Goal: Task Accomplishment & Management: Manage account settings

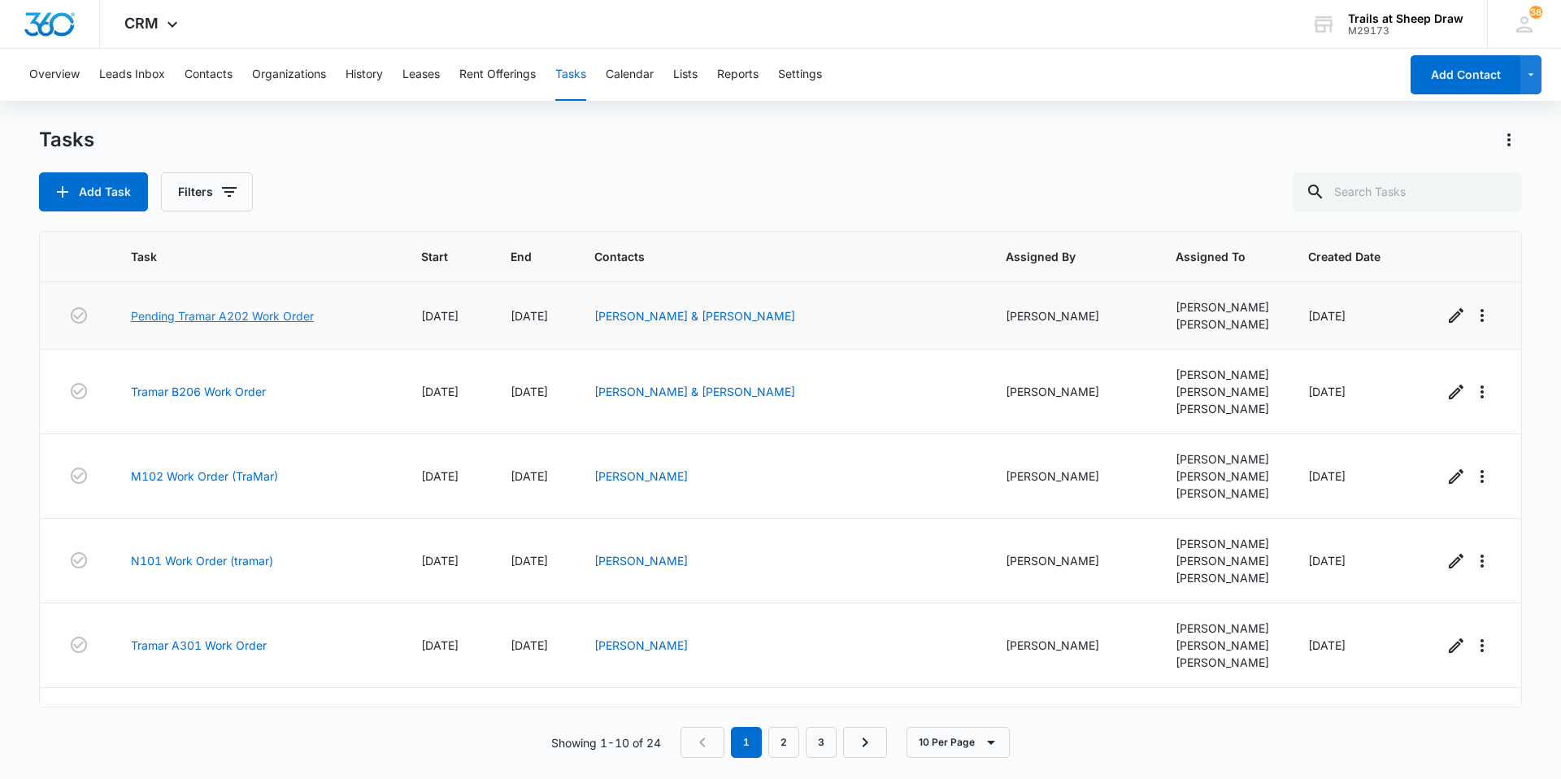
click at [247, 318] on link "Pending Tramar A202 Work Order" at bounding box center [222, 315] width 183 height 17
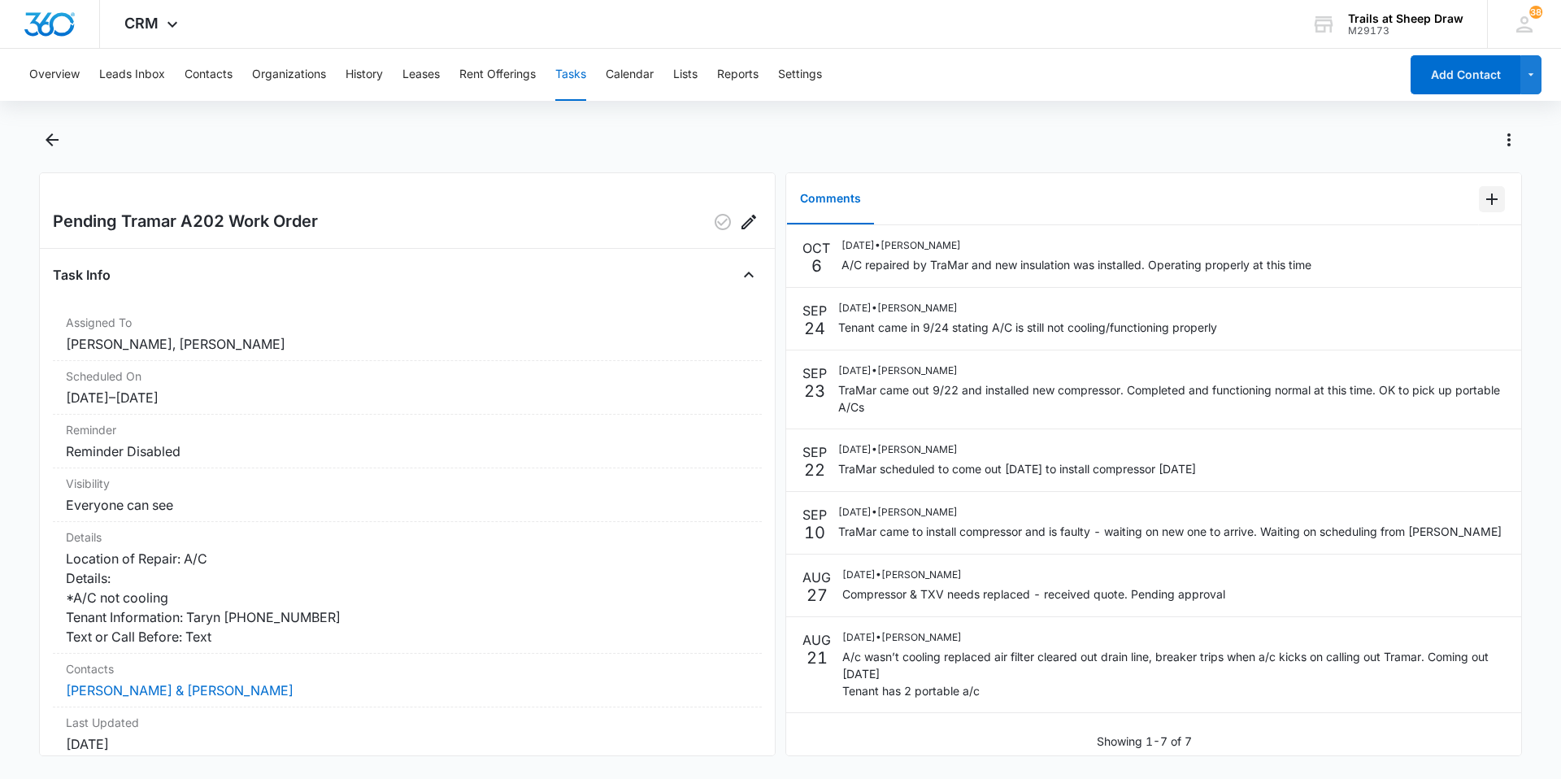
click at [1486, 199] on icon "Add Comment" at bounding box center [1491, 199] width 11 height 11
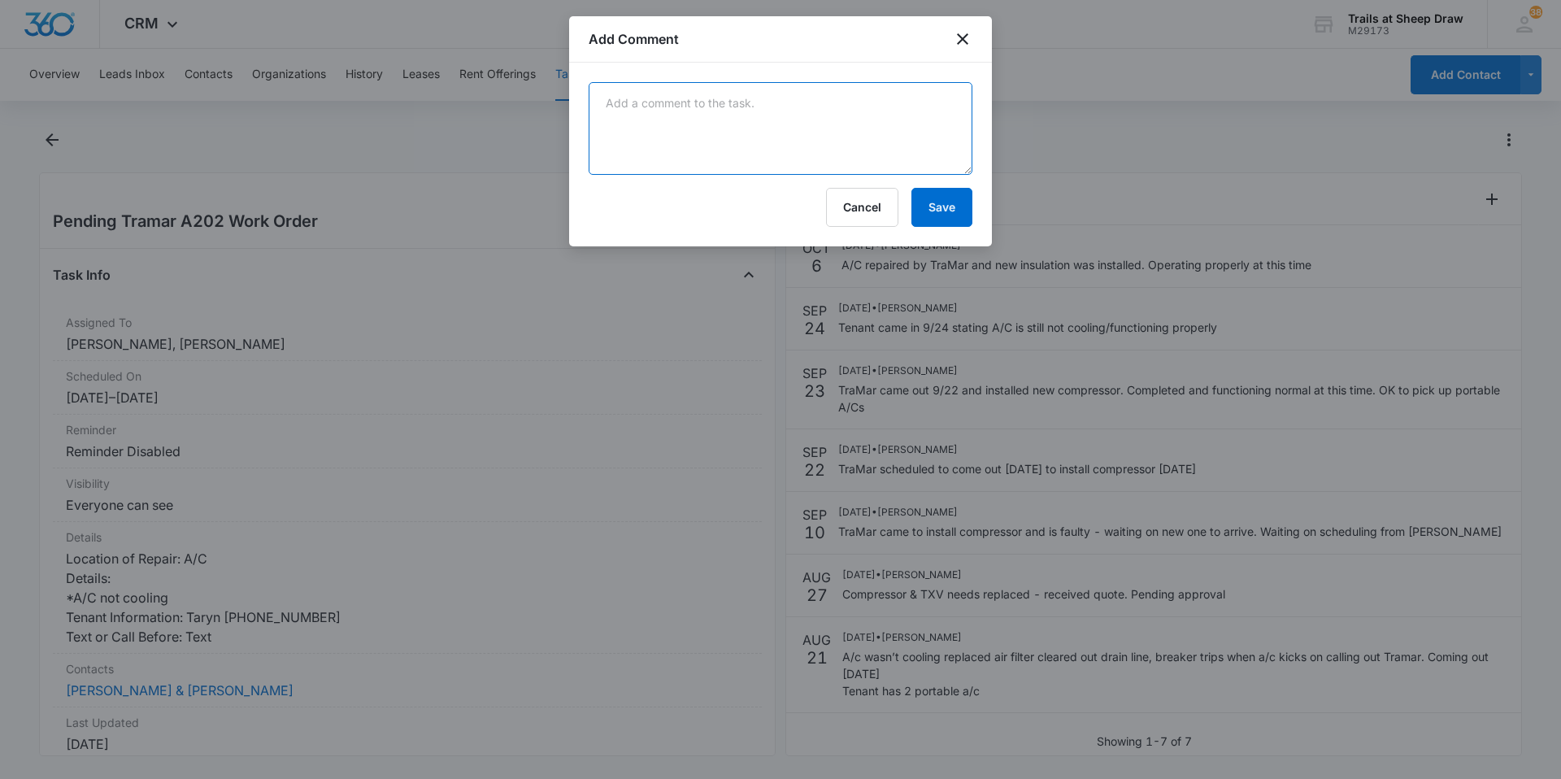
click at [908, 107] on textarea at bounding box center [781, 128] width 384 height 93
type textarea "Need to schedule drywall repair"
click at [962, 203] on button "Save" at bounding box center [941, 207] width 61 height 39
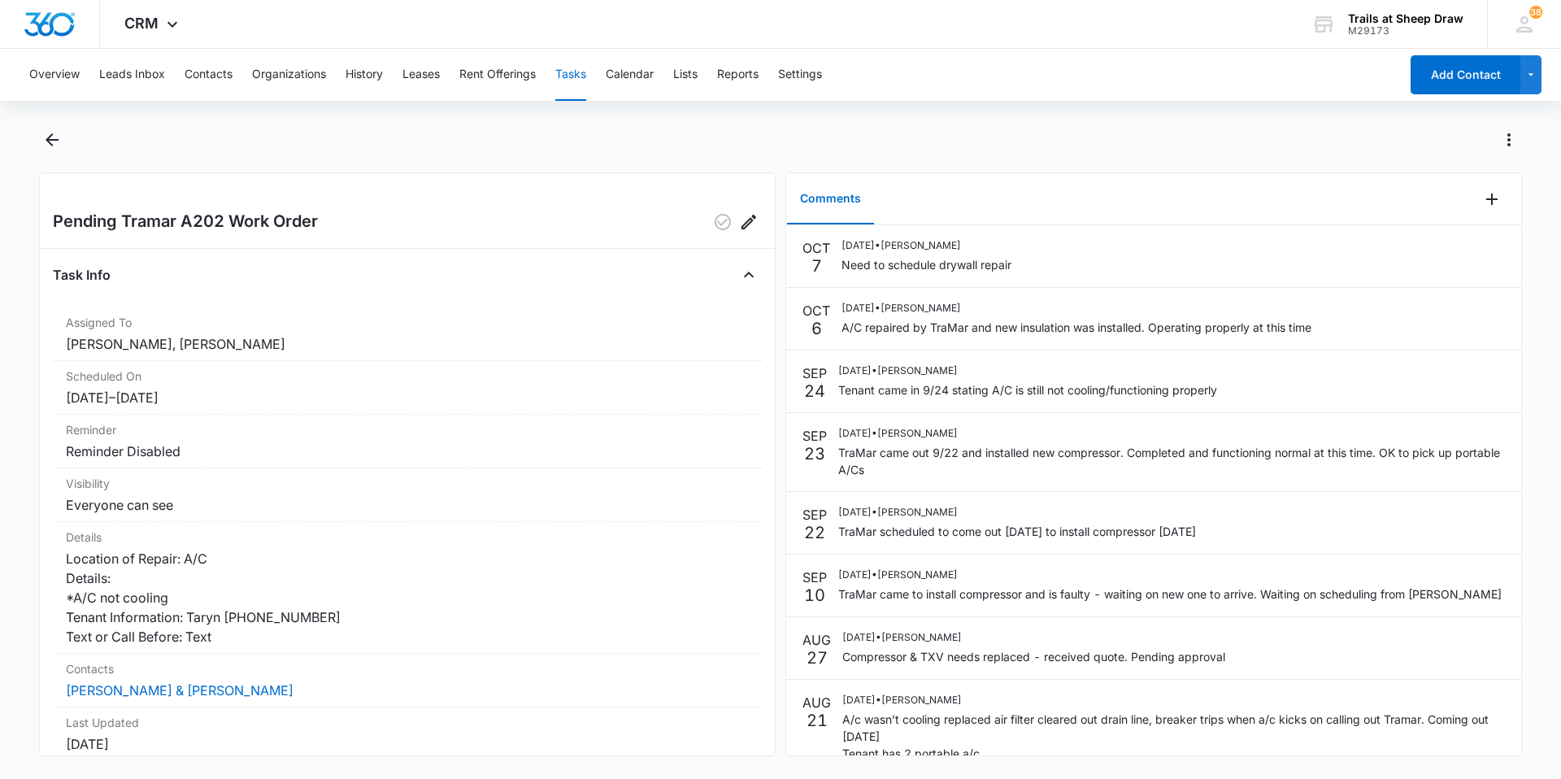
click at [582, 68] on button "Tasks" at bounding box center [570, 75] width 31 height 52
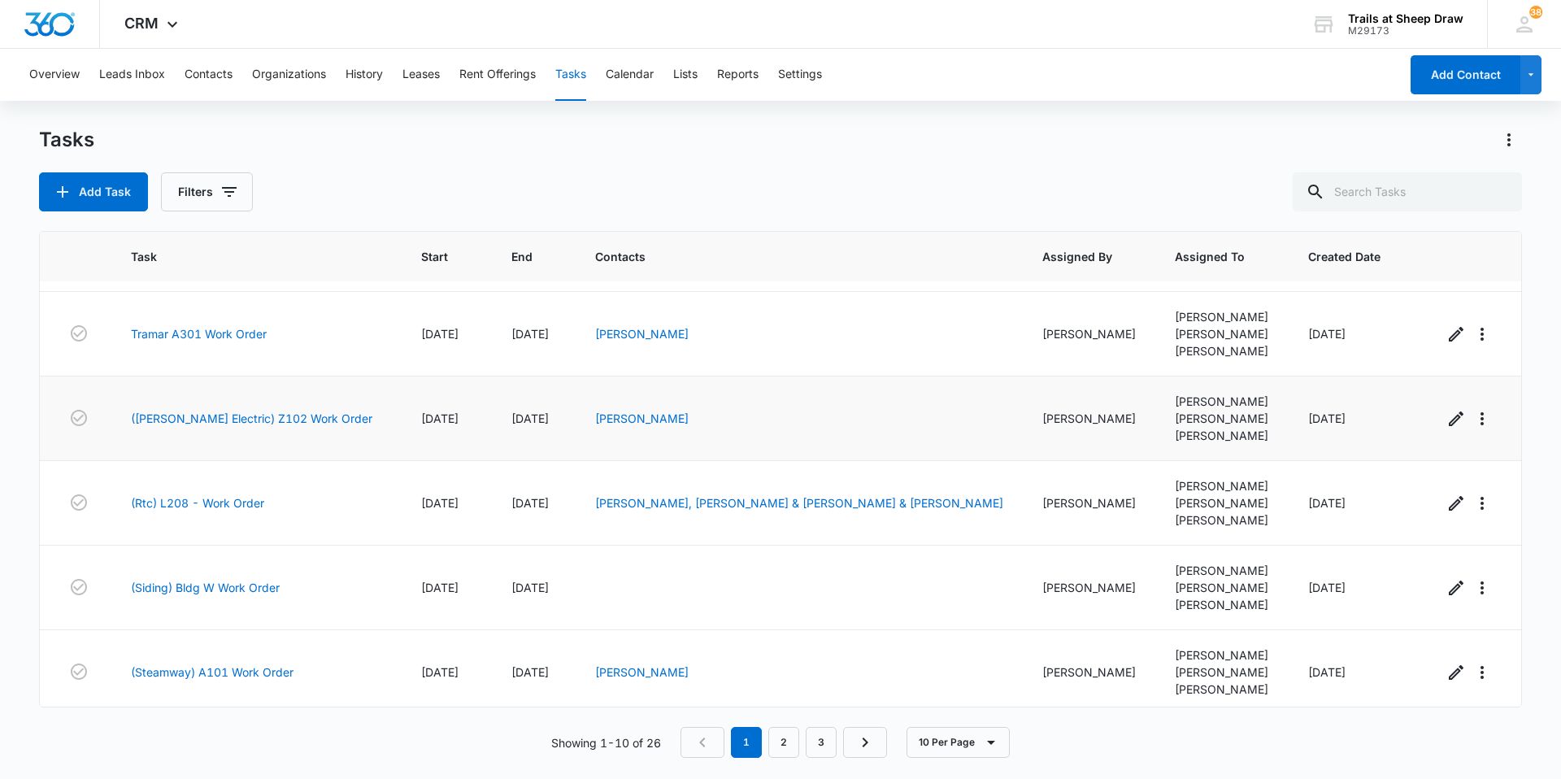
scroll to position [386, 0]
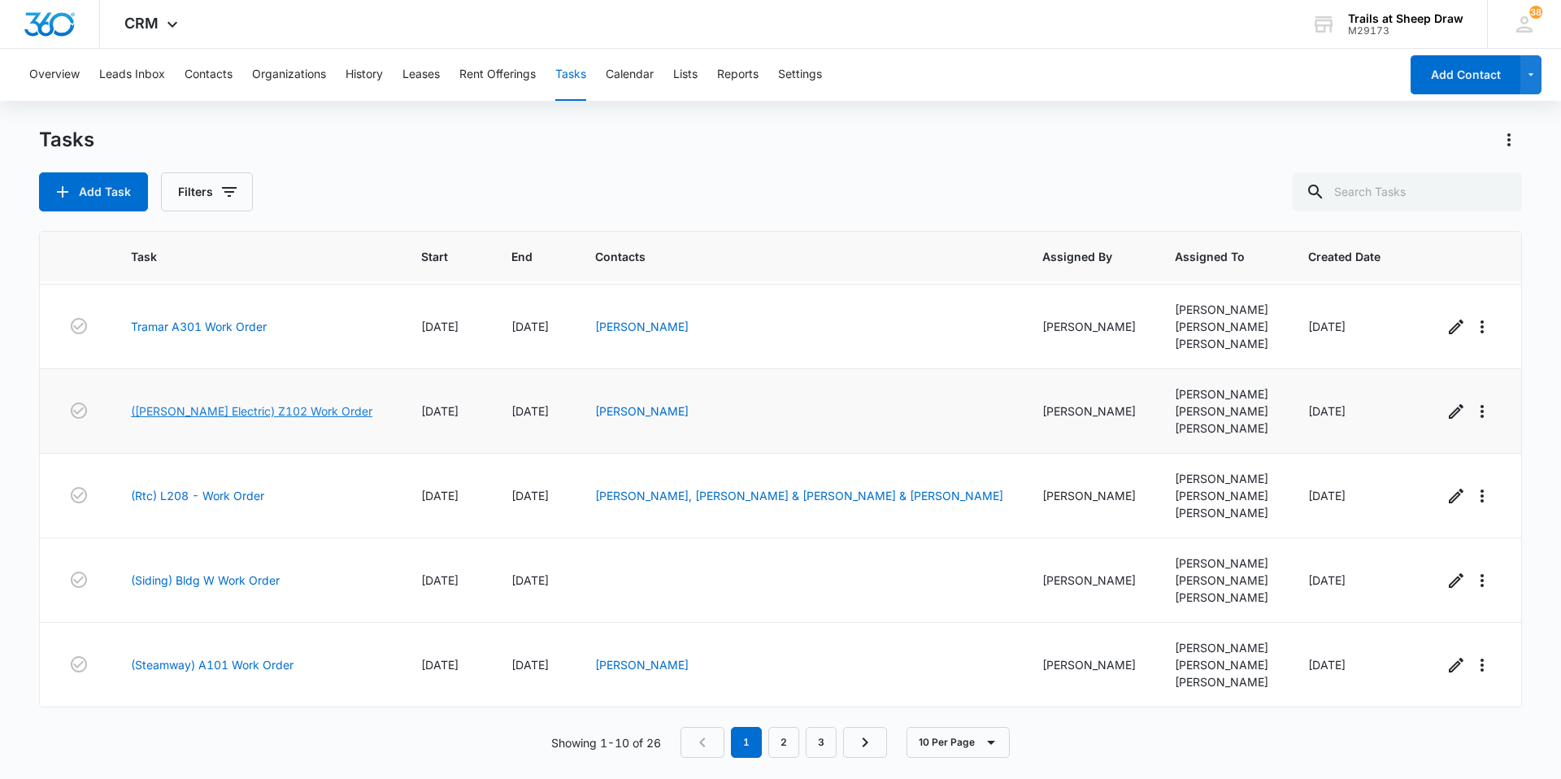
click at [273, 409] on link "([PERSON_NAME] Electric) Z102 Work Order" at bounding box center [251, 410] width 241 height 17
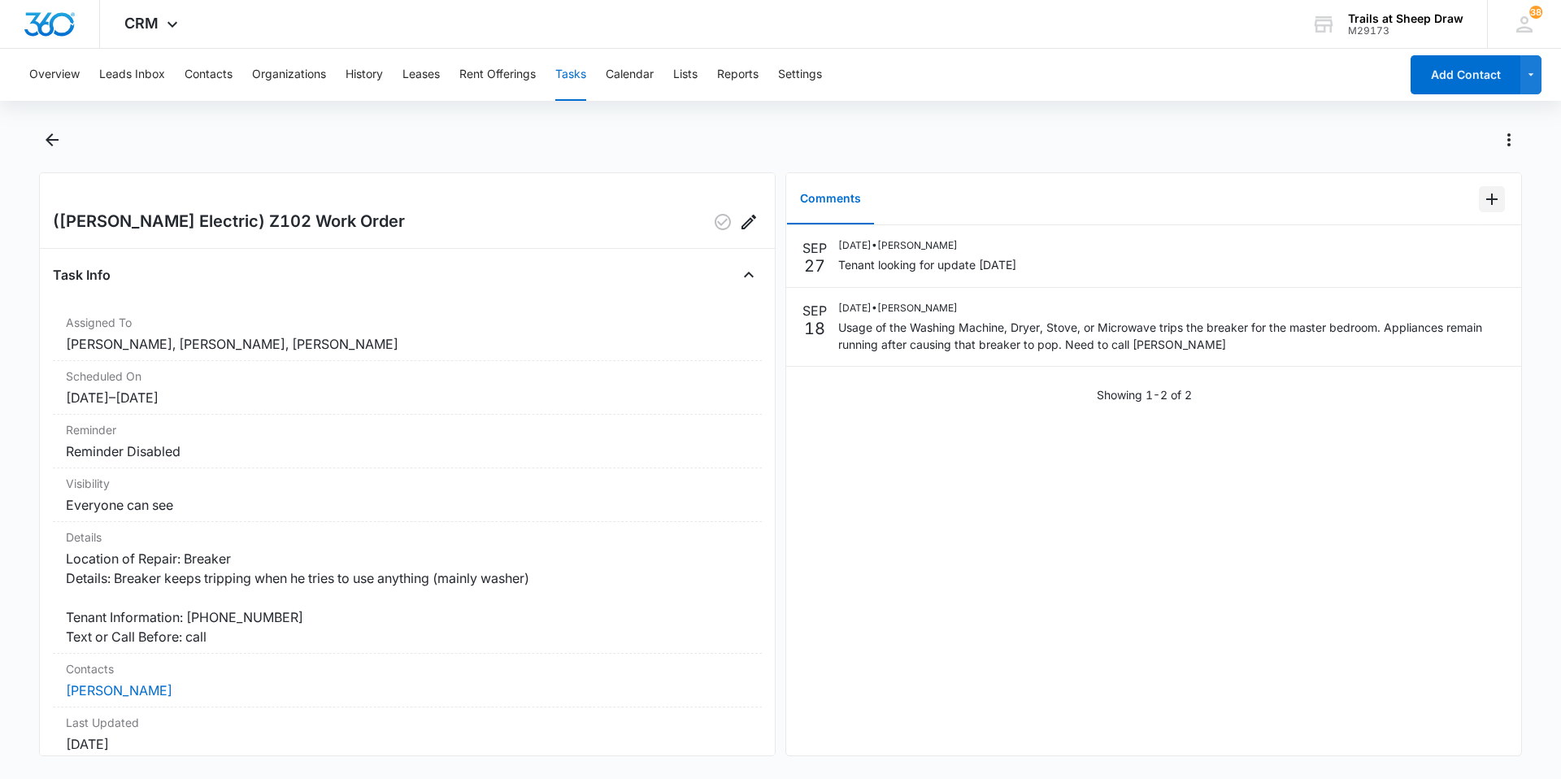
click at [1482, 191] on icon "Add Comment" at bounding box center [1492, 199] width 20 height 20
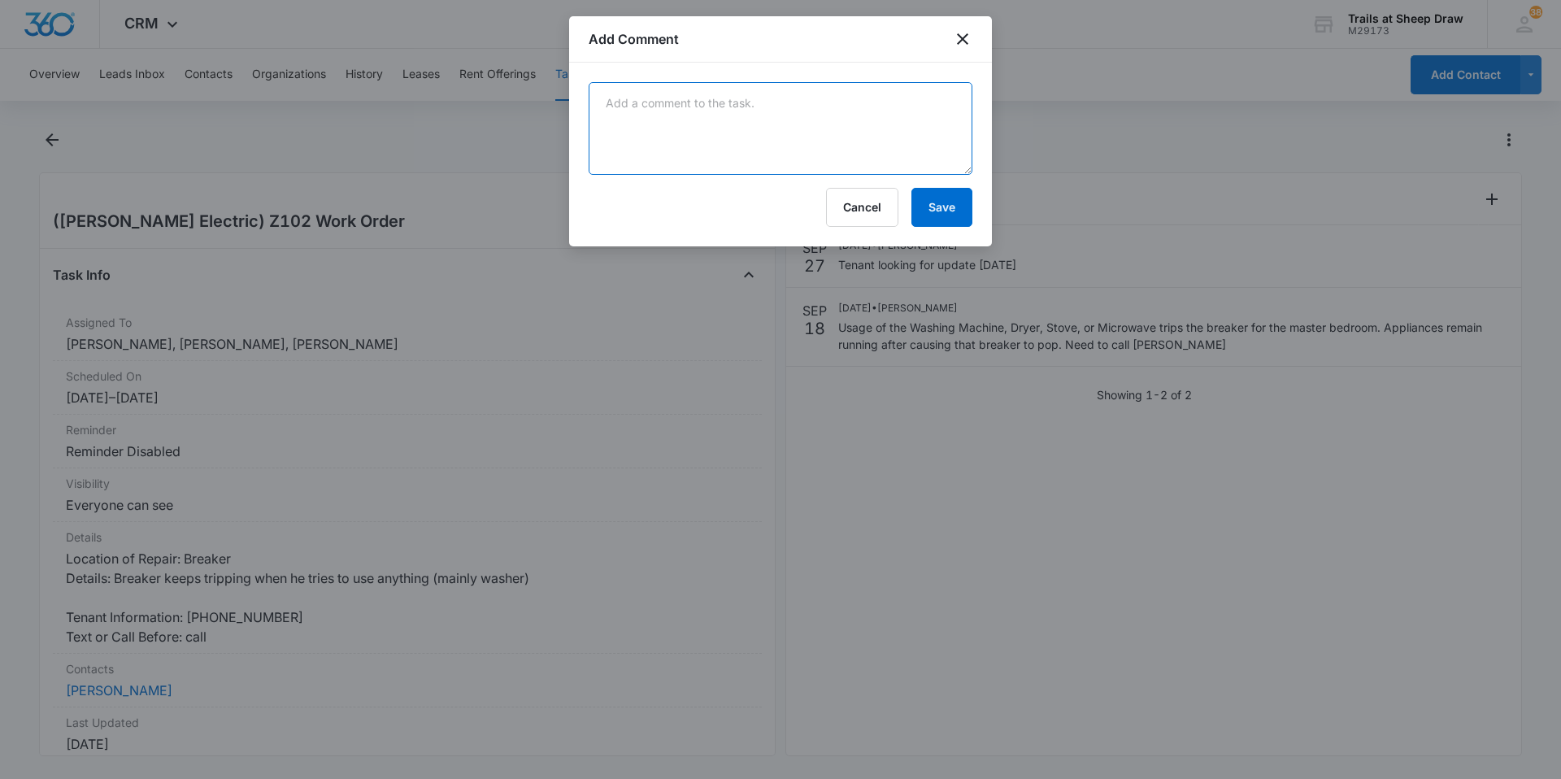
click at [789, 114] on textarea at bounding box center [781, 128] width 384 height 93
type textarea "Fiske scheduled to come back out tomorrow 10/8"
click at [966, 217] on button "Save" at bounding box center [941, 207] width 61 height 39
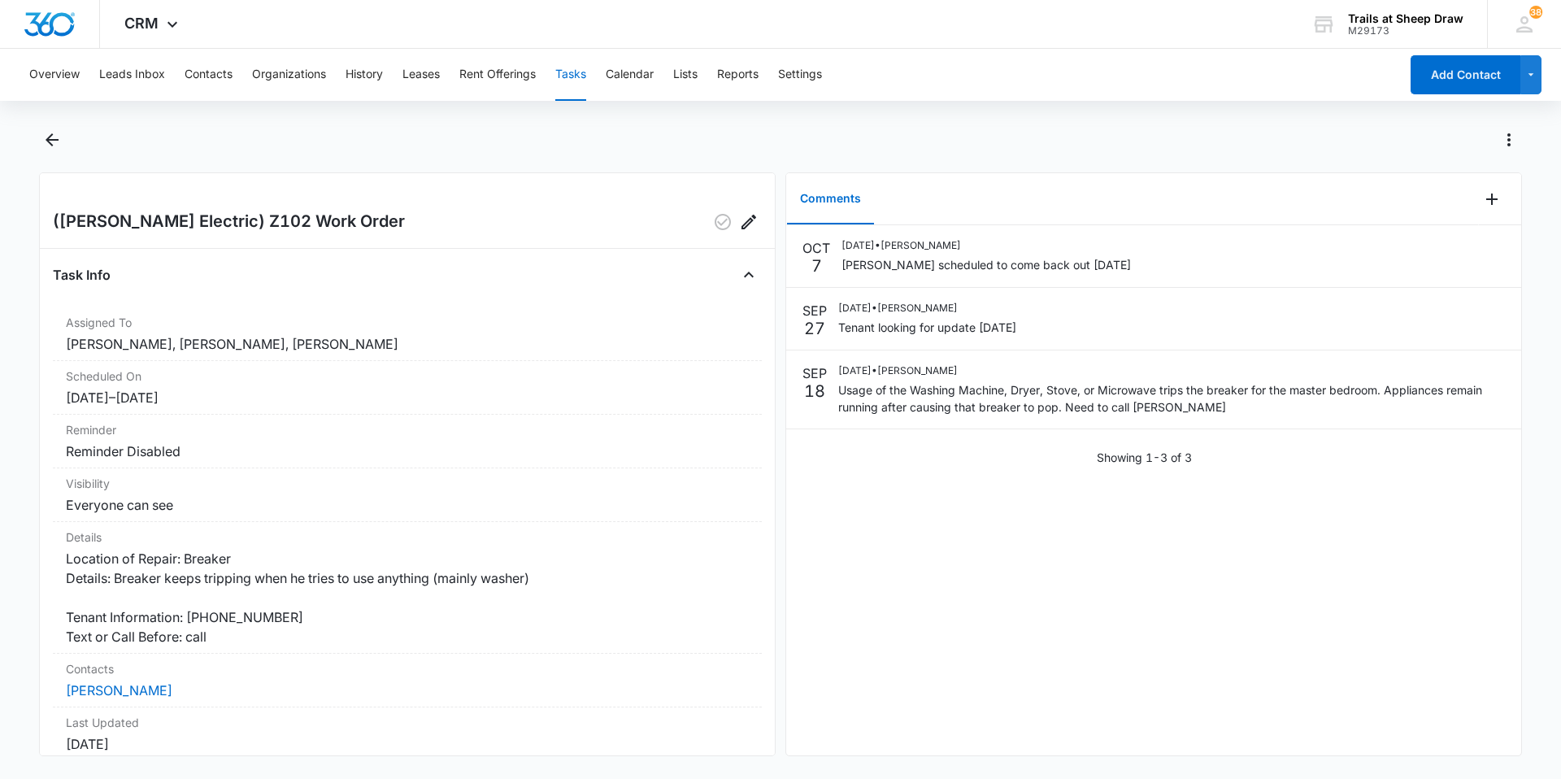
click at [576, 80] on button "Tasks" at bounding box center [570, 75] width 31 height 52
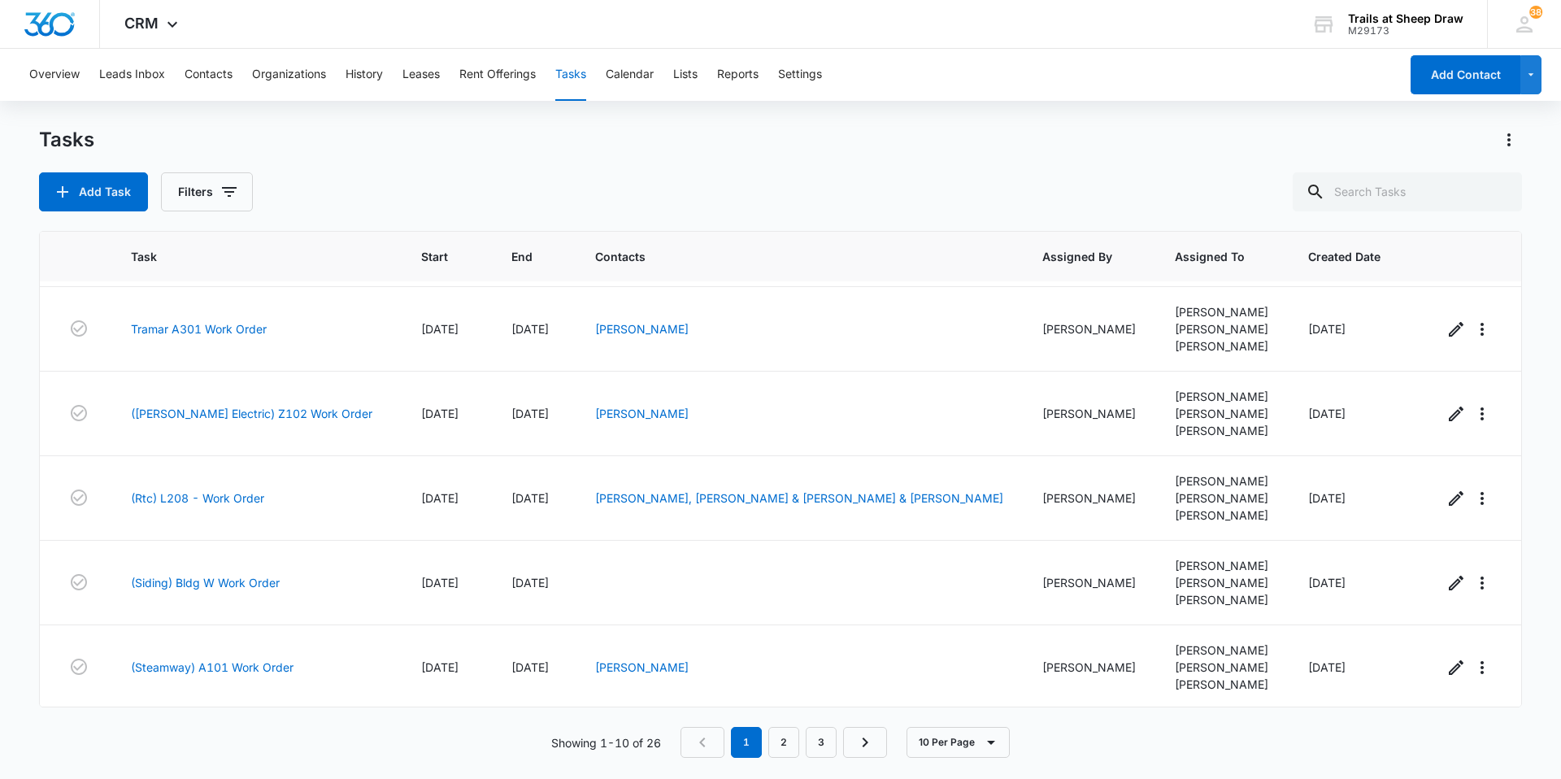
scroll to position [386, 0]
click at [781, 738] on link "2" at bounding box center [783, 742] width 31 height 31
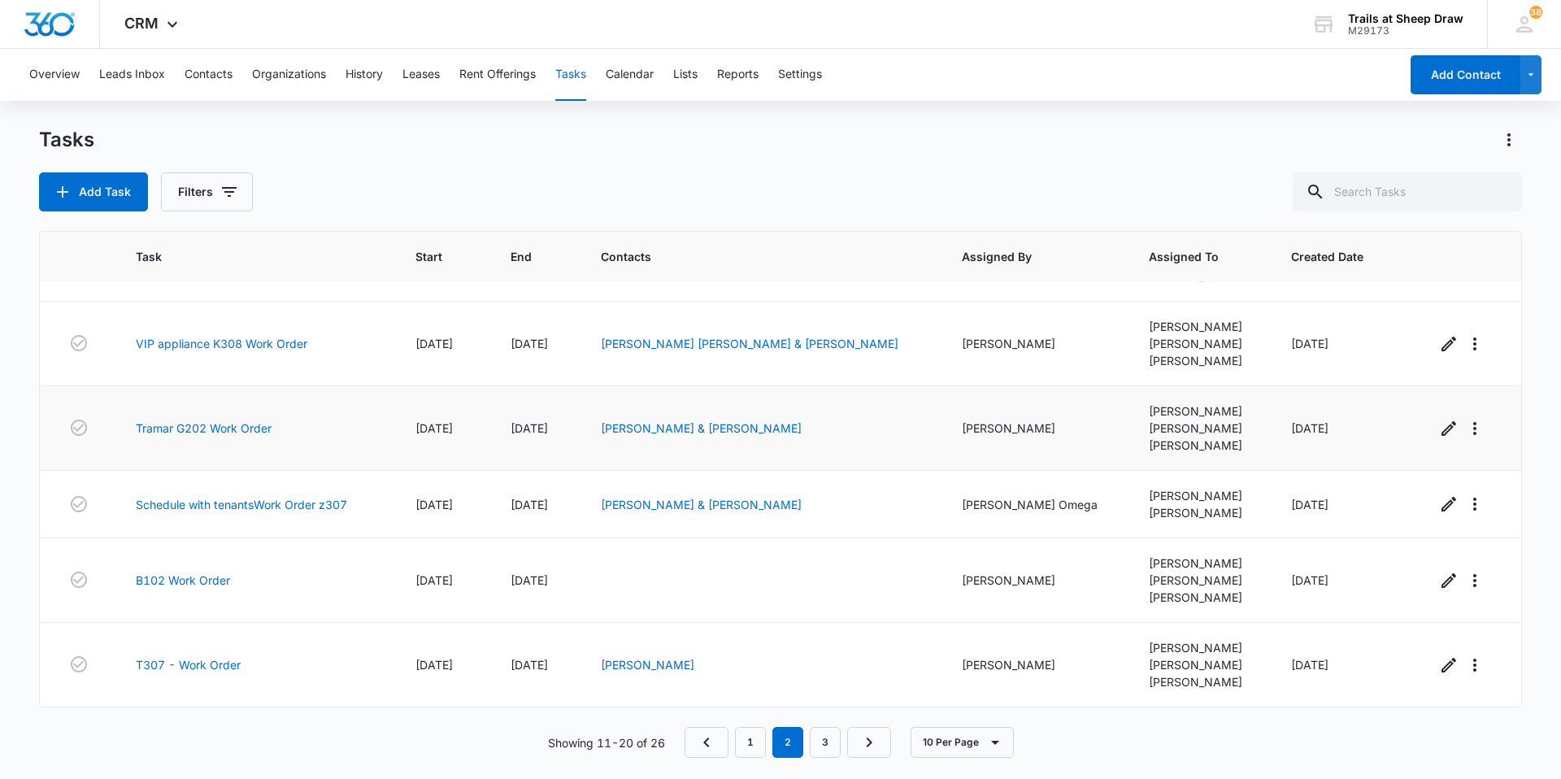
scroll to position [0, 0]
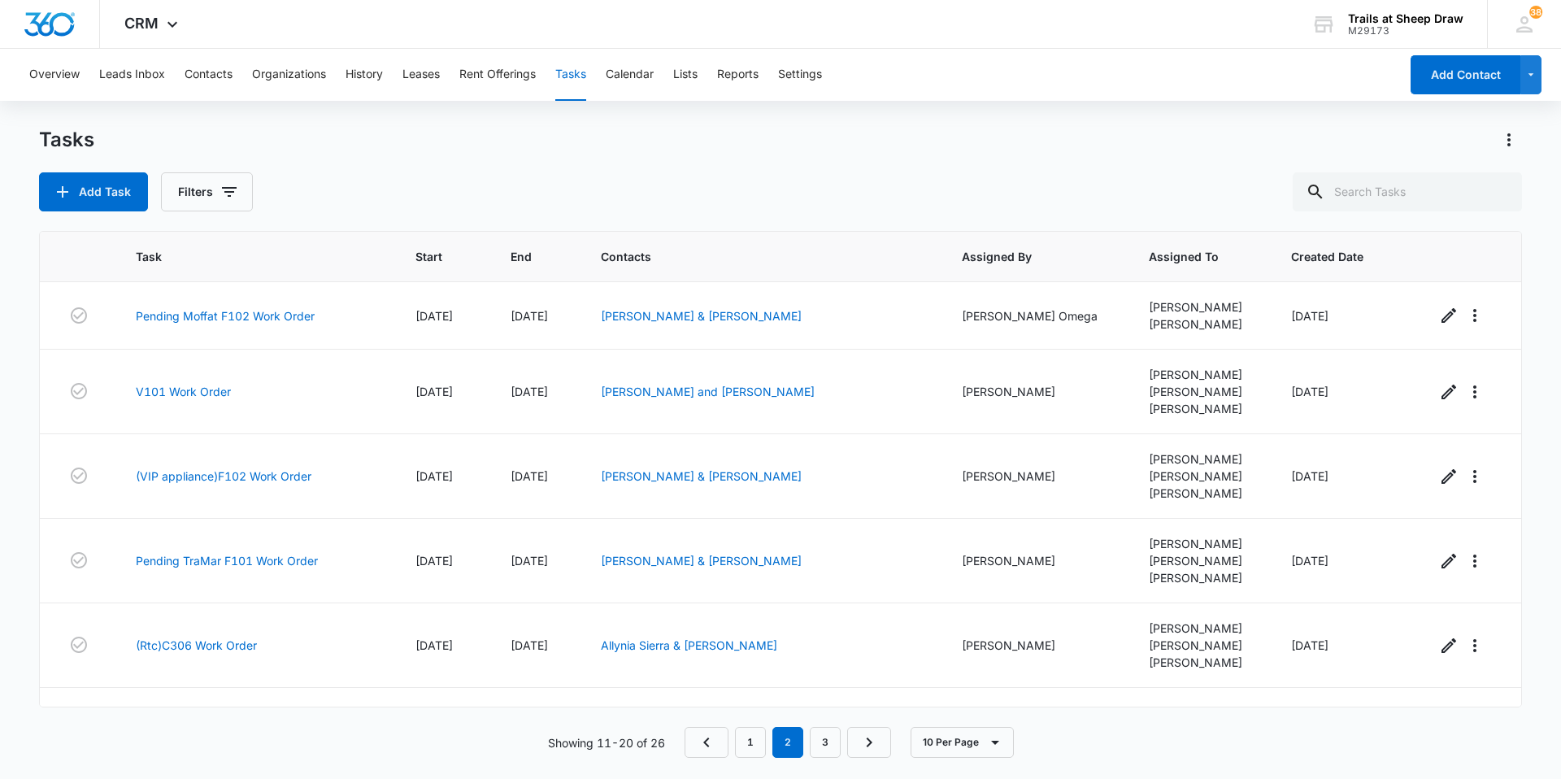
click at [972, 104] on div "Overview Leads Inbox Contacts Organizations History Leases Rent Offerings Tasks…" at bounding box center [780, 413] width 1561 height 729
click at [198, 75] on button "Contacts" at bounding box center [209, 75] width 48 height 52
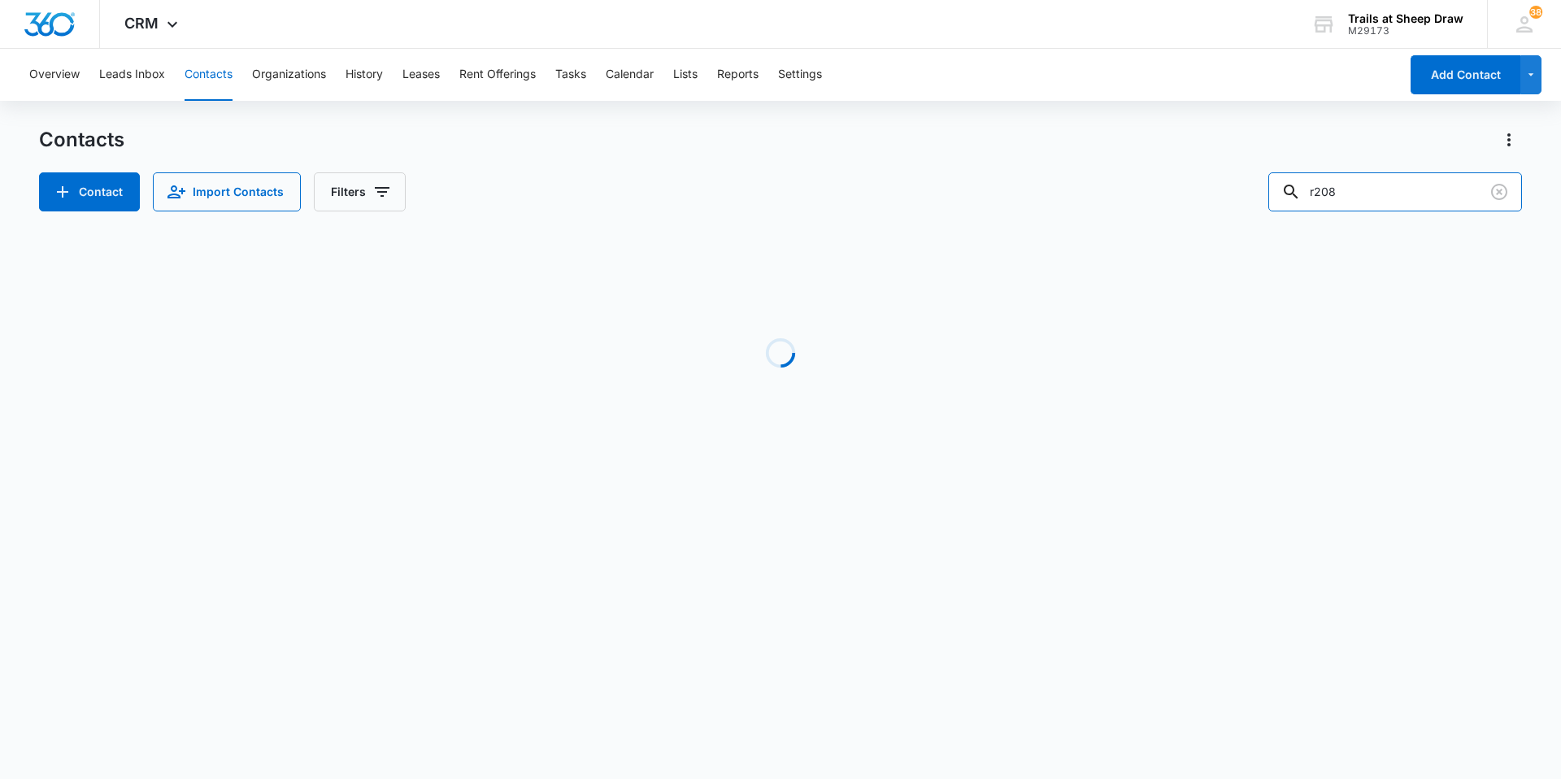
drag, startPoint x: 1291, startPoint y: 191, endPoint x: 1154, endPoint y: 184, distance: 137.6
click at [1154, 184] on div "Contact Import Contacts Filters r208" at bounding box center [780, 191] width 1483 height 39
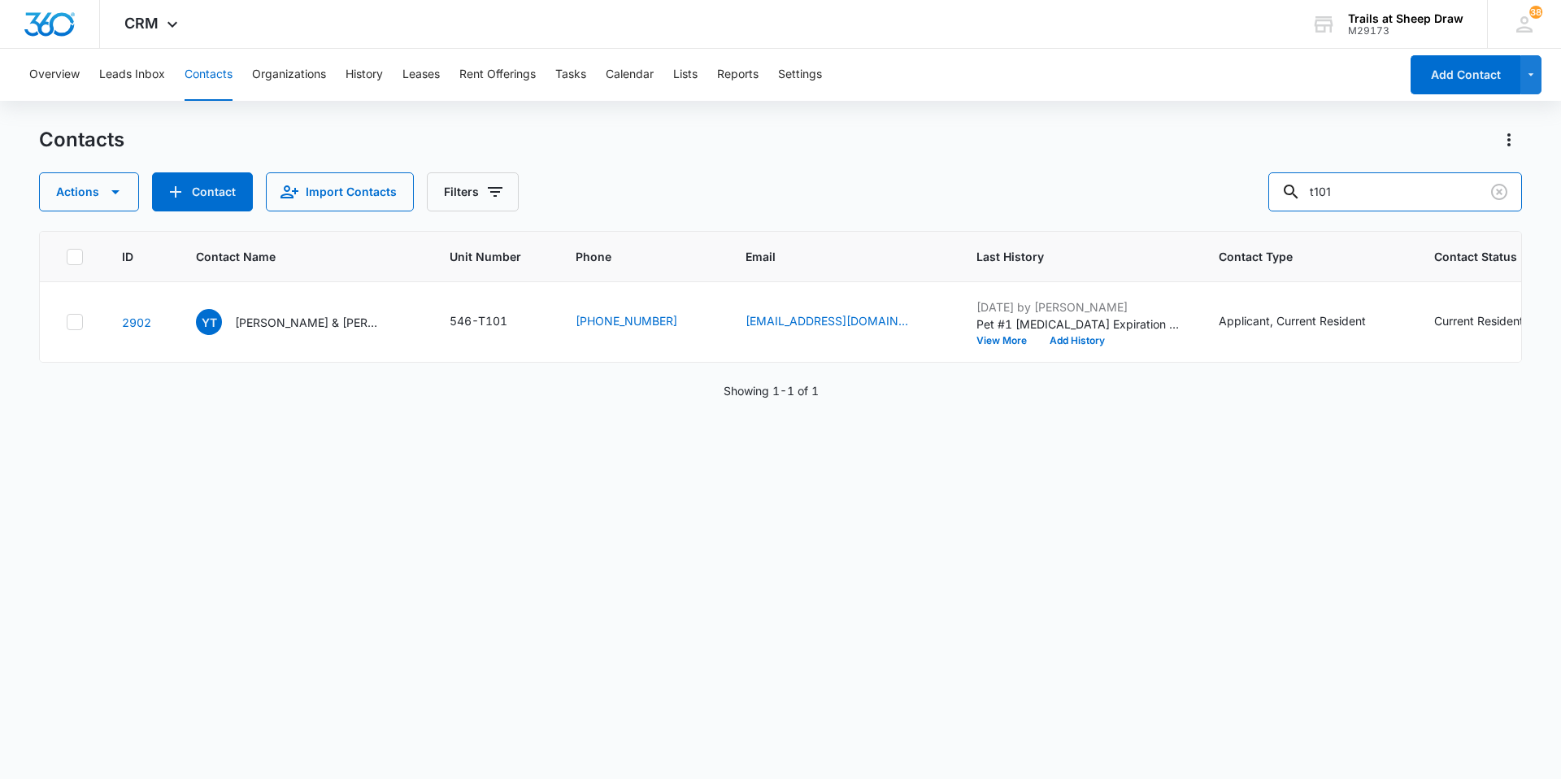
drag, startPoint x: 1420, startPoint y: 209, endPoint x: 1281, endPoint y: 188, distance: 139.8
click at [1281, 188] on div "Actions Contact Import Contacts Filters t101" at bounding box center [780, 191] width 1483 height 39
type input "n104"
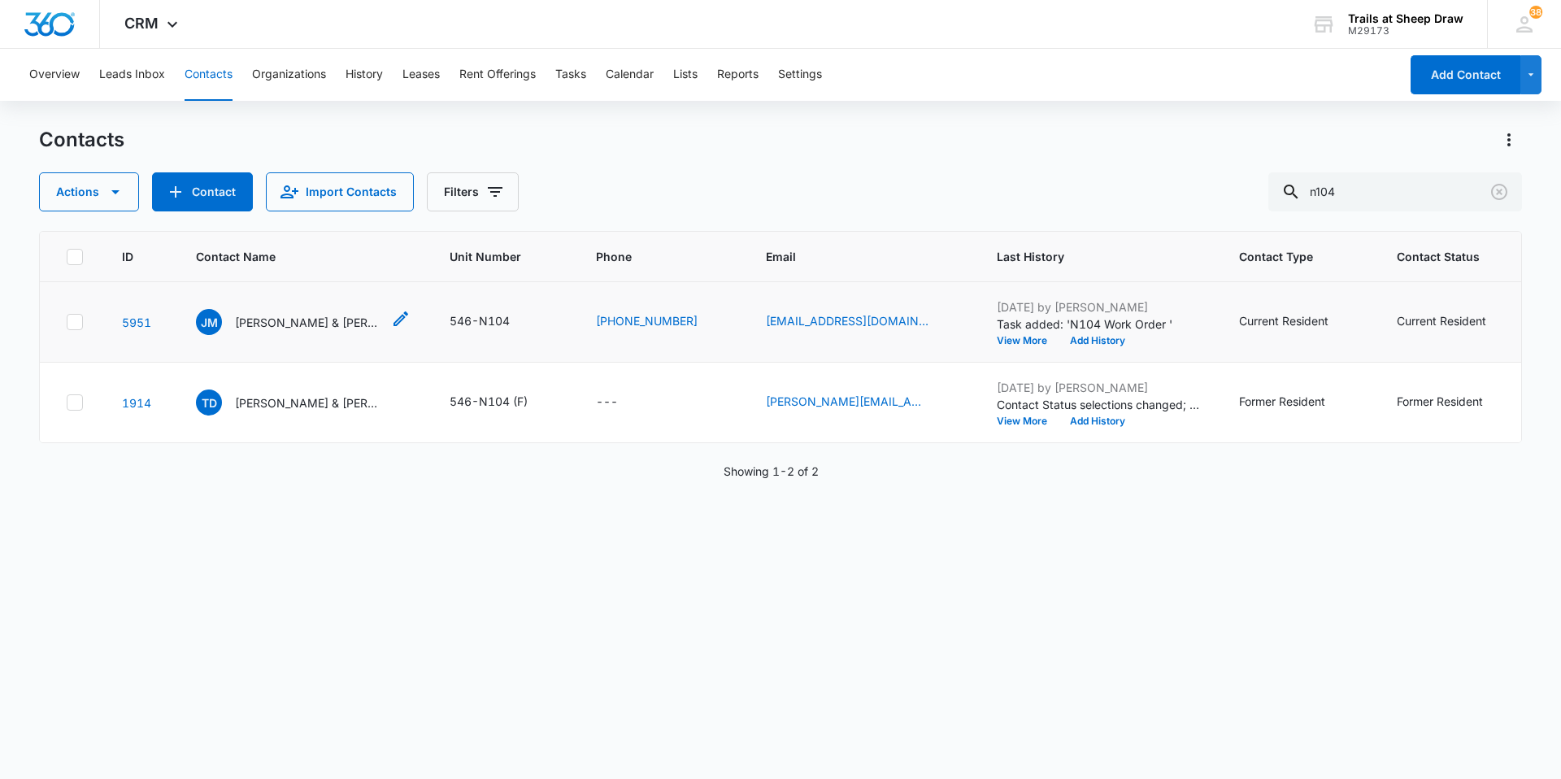
click at [281, 328] on p "Joshua Milan & Adriana Molina Suazo" at bounding box center [308, 322] width 146 height 17
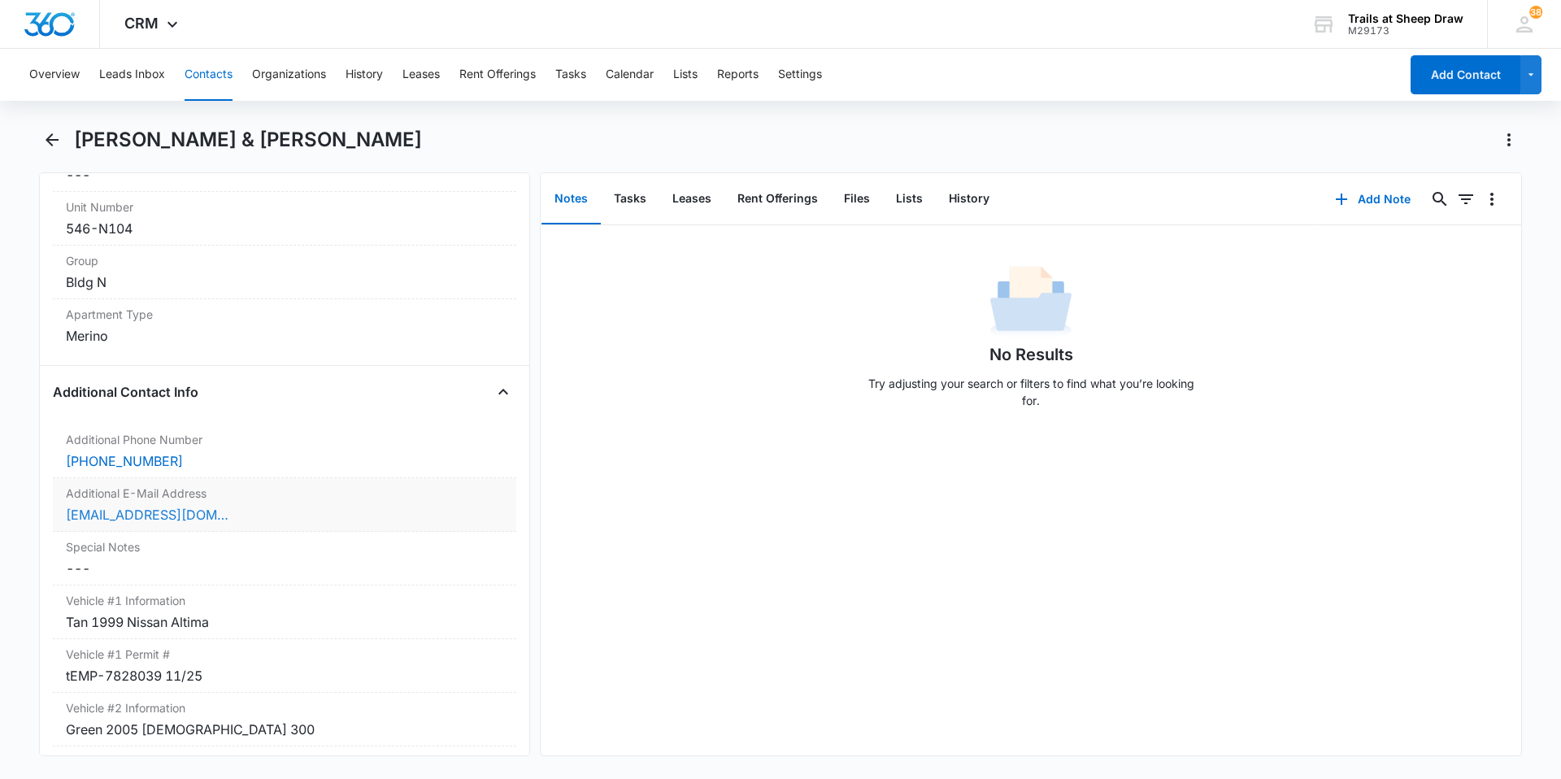
scroll to position [1301, 0]
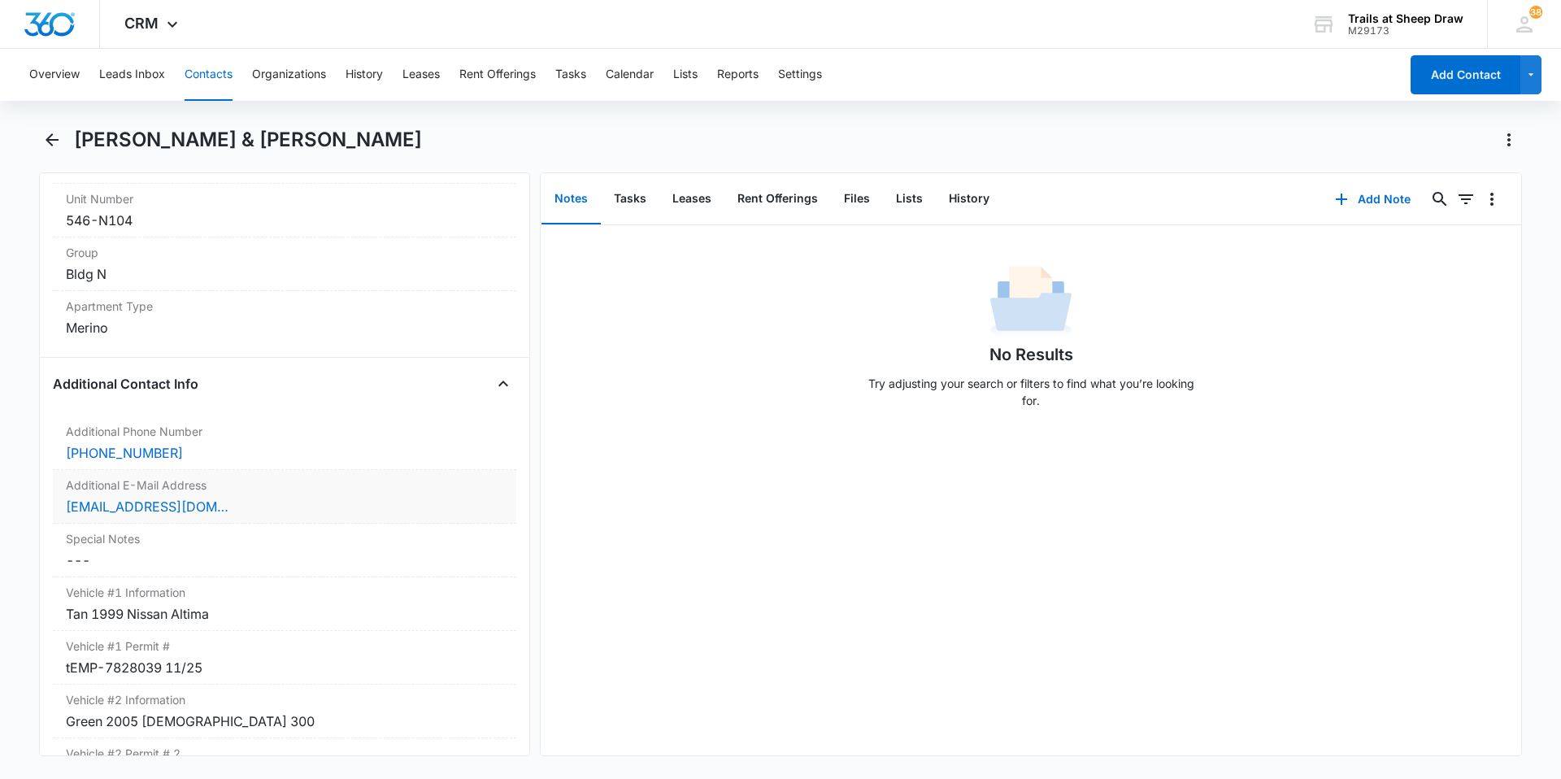
click at [274, 505] on div "molinasuazoadriana@gmail.com" at bounding box center [284, 507] width 437 height 20
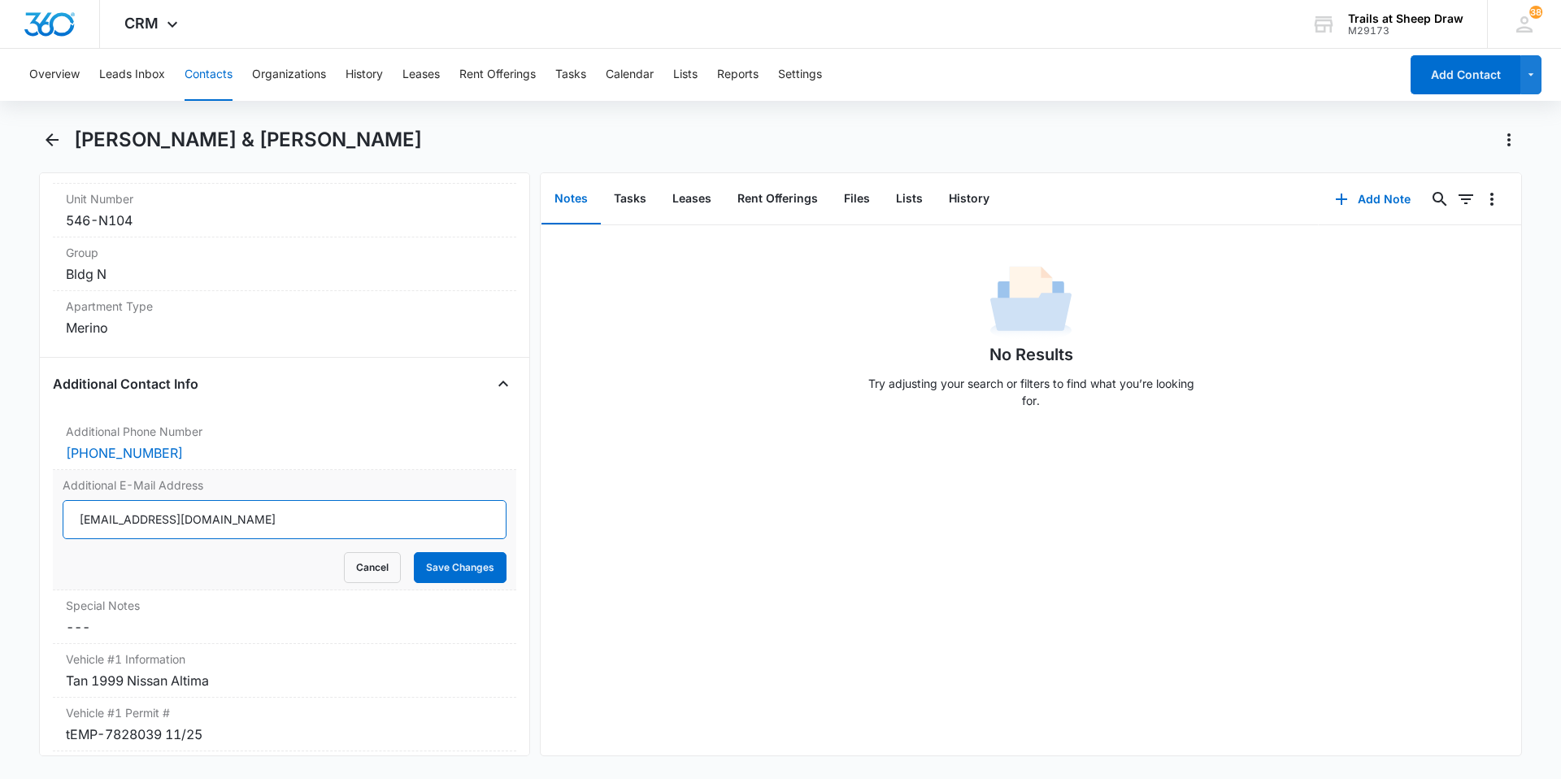
click at [331, 523] on input "molinasuazoadriana@gmail.com" at bounding box center [285, 519] width 444 height 39
click at [284, 736] on div "tEMP-7828039 11/25" at bounding box center [284, 734] width 437 height 20
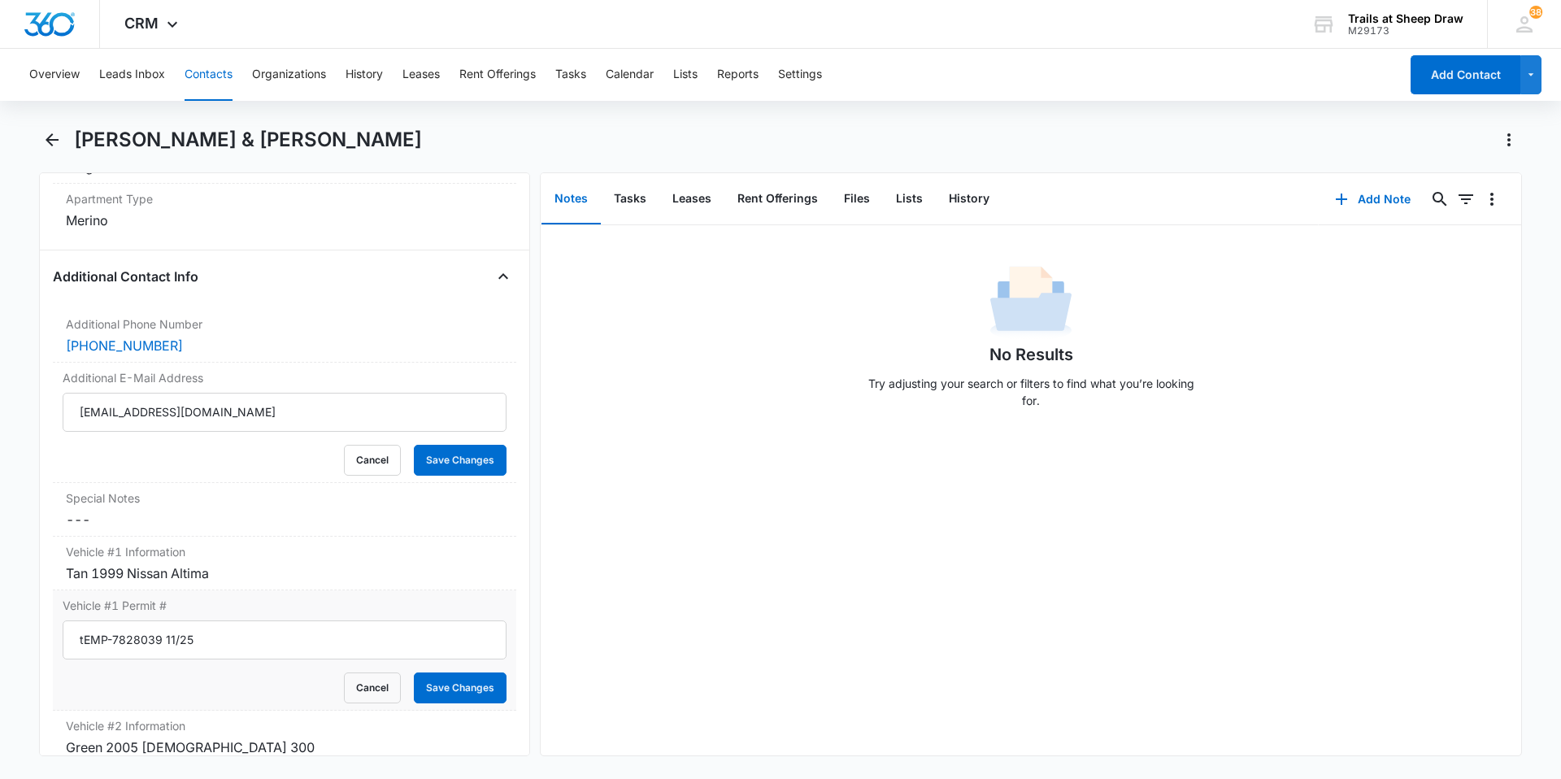
scroll to position [1545, 0]
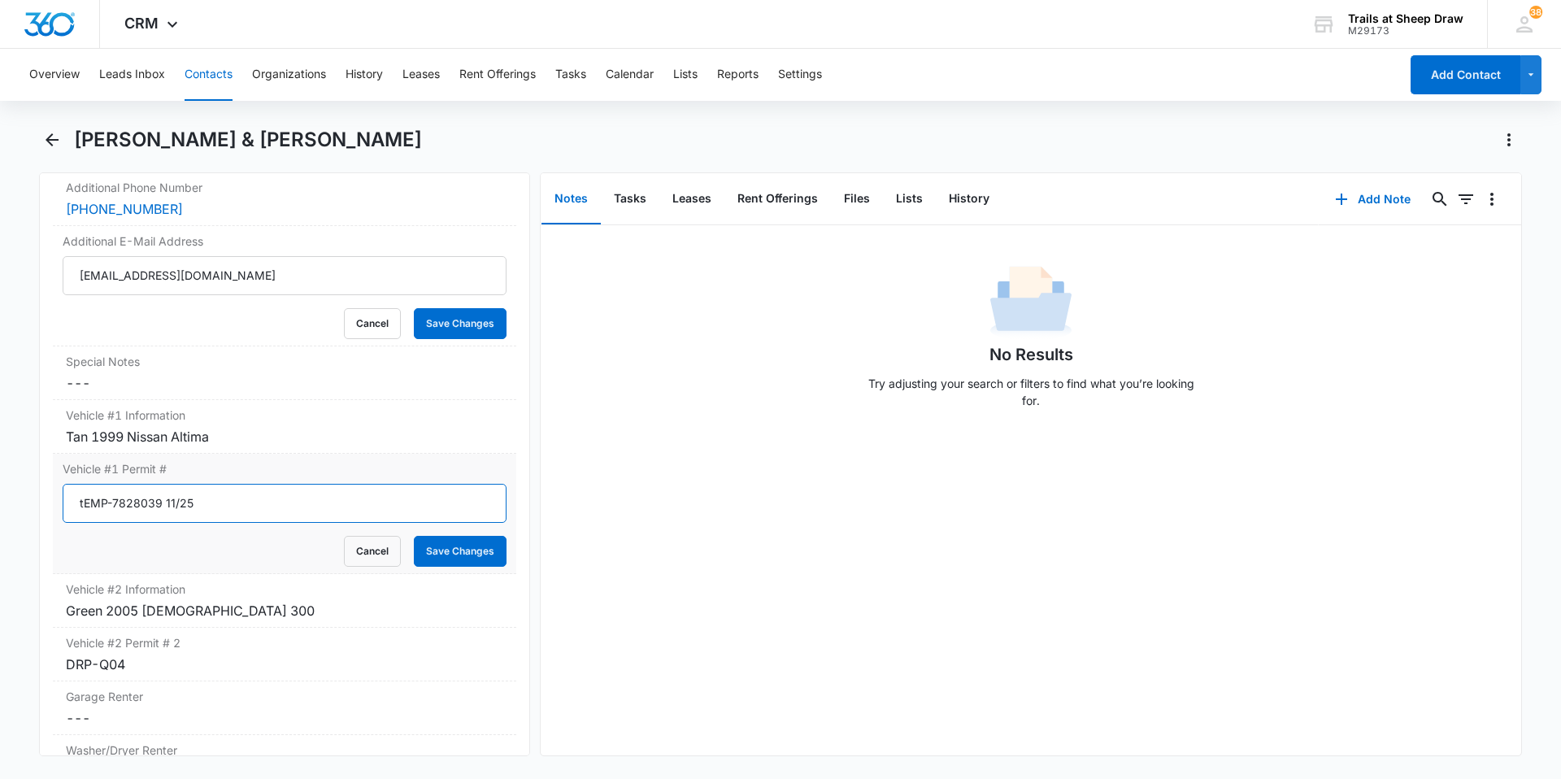
click at [82, 509] on input "tEMP-7828039 11/25" at bounding box center [285, 503] width 444 height 39
type input "TEMP-7828039 11/25"
click at [448, 561] on button "Save Changes" at bounding box center [460, 551] width 93 height 31
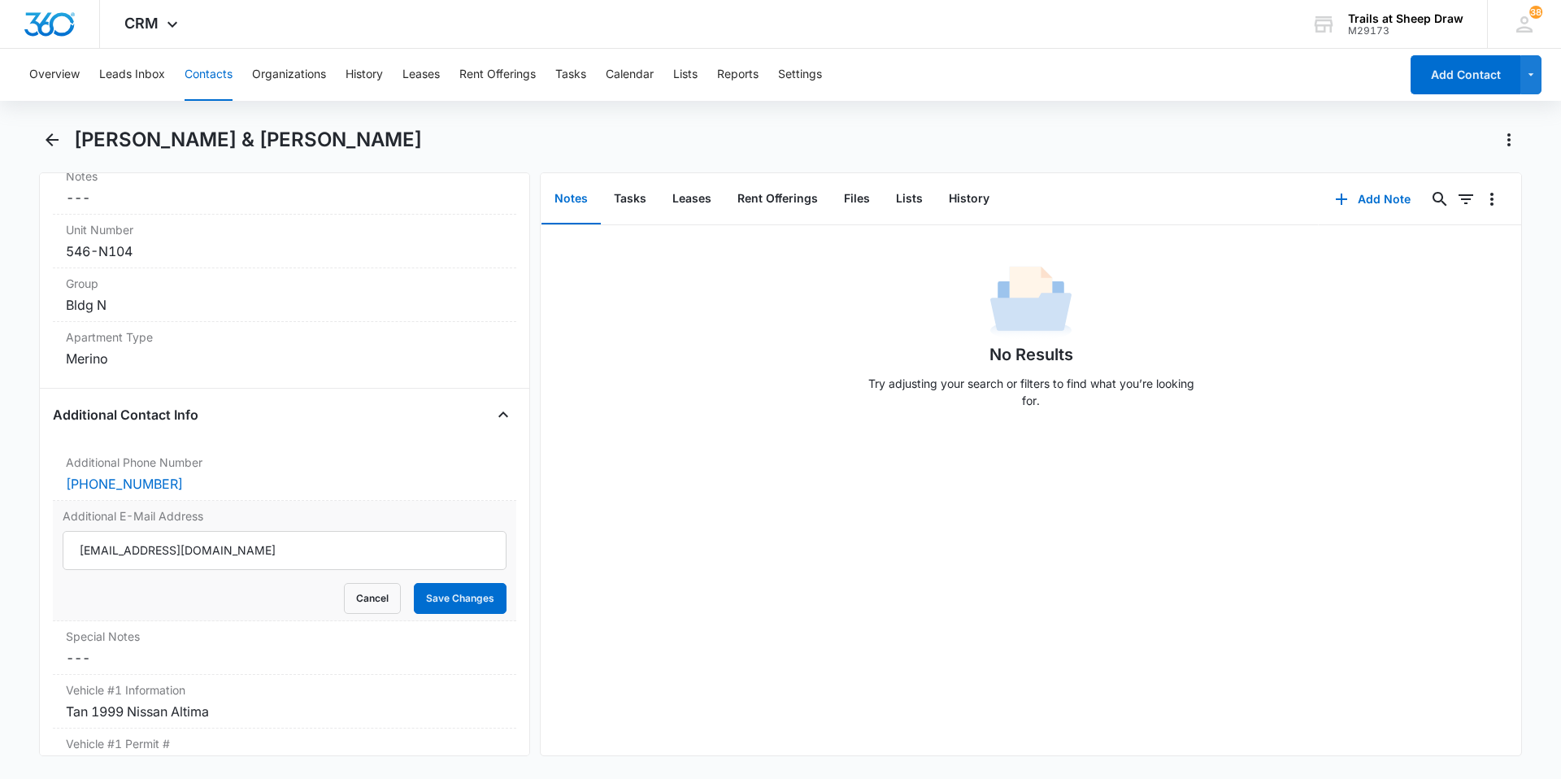
scroll to position [1301, 0]
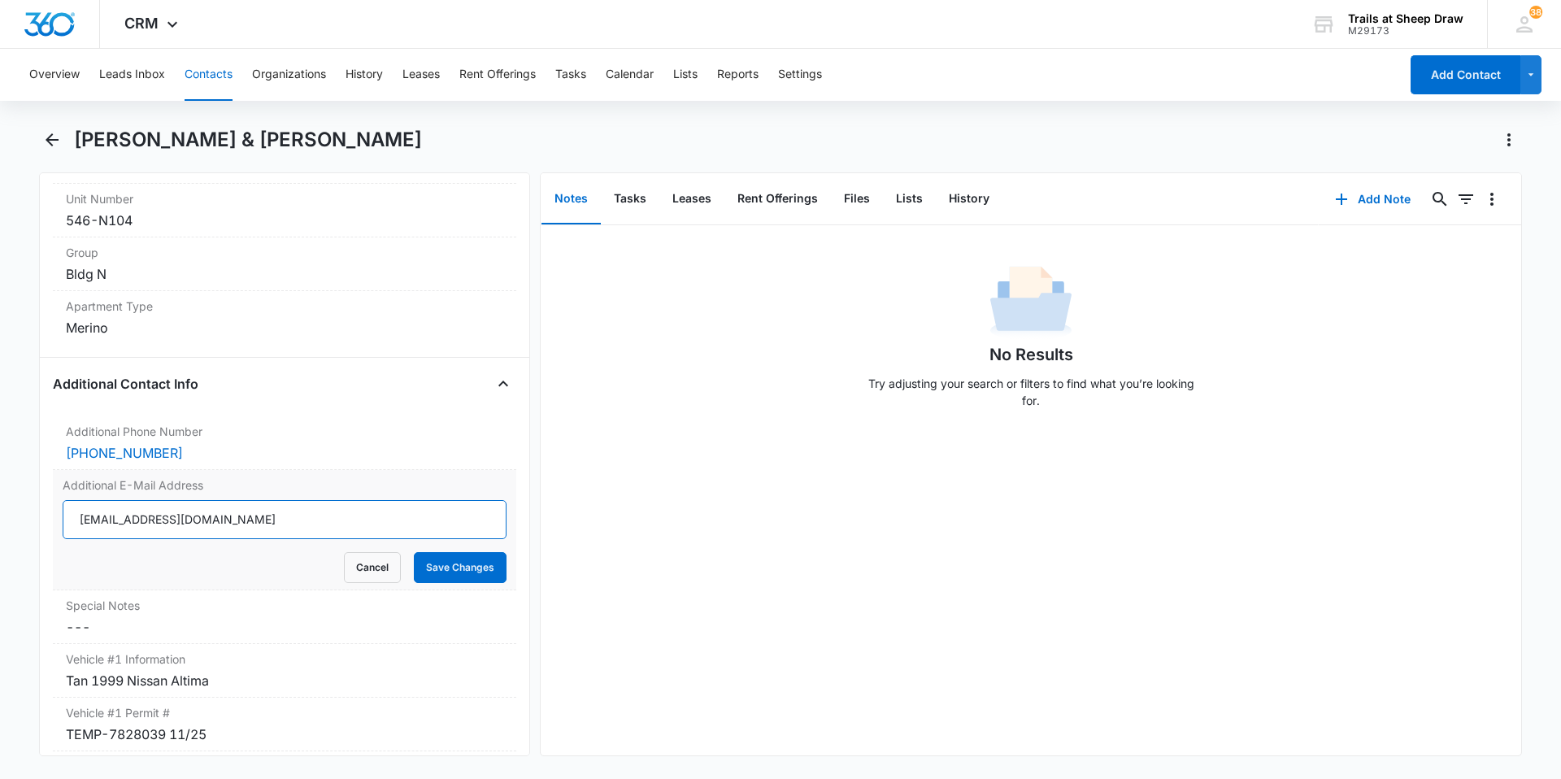
click at [283, 516] on input "molinasuazoadriana@gmail.com" at bounding box center [285, 519] width 444 height 39
click at [354, 576] on button "Cancel" at bounding box center [372, 567] width 57 height 31
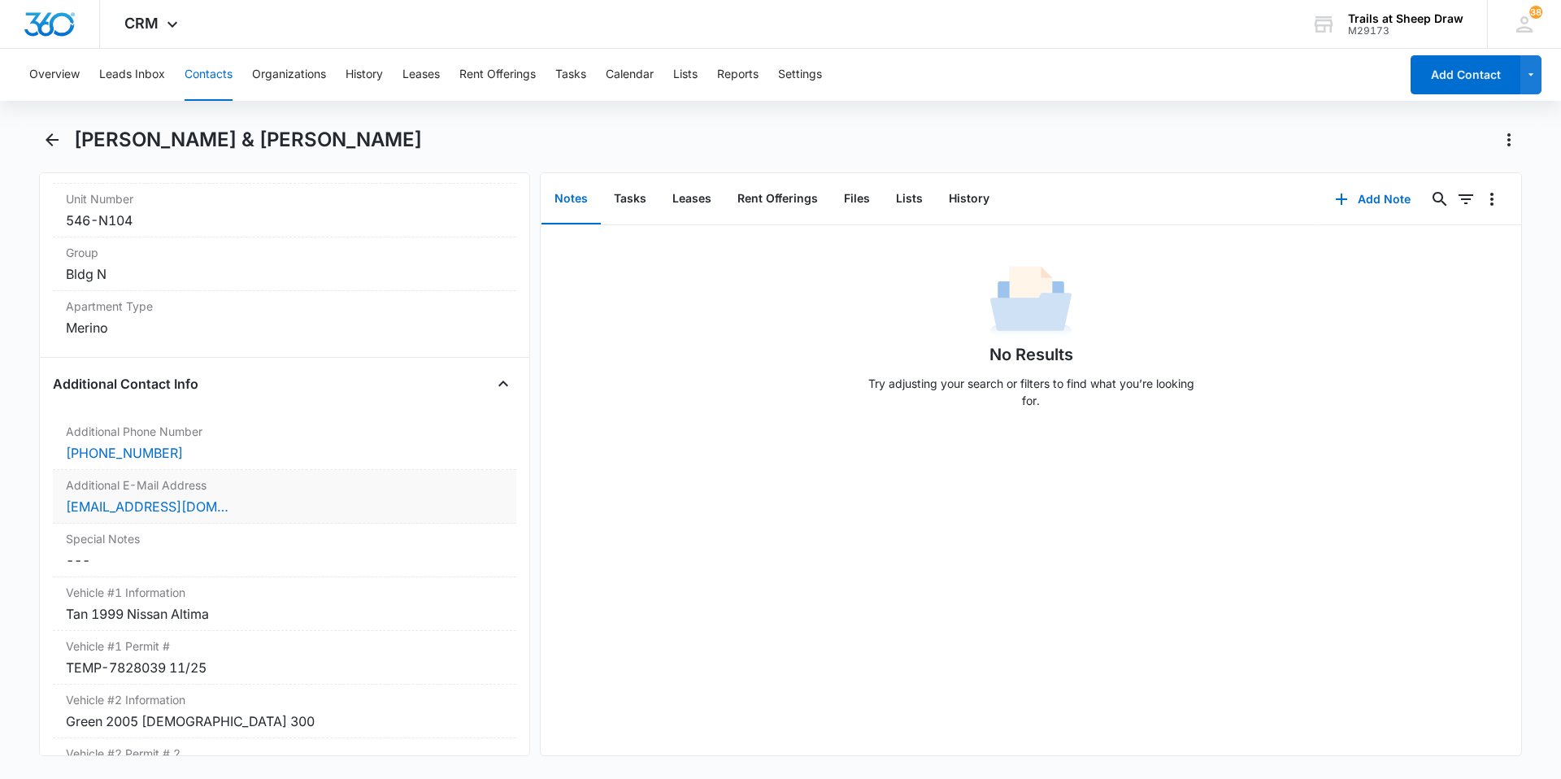
click at [258, 510] on div "molinasuazoadriana@gmail.com" at bounding box center [284, 507] width 437 height 20
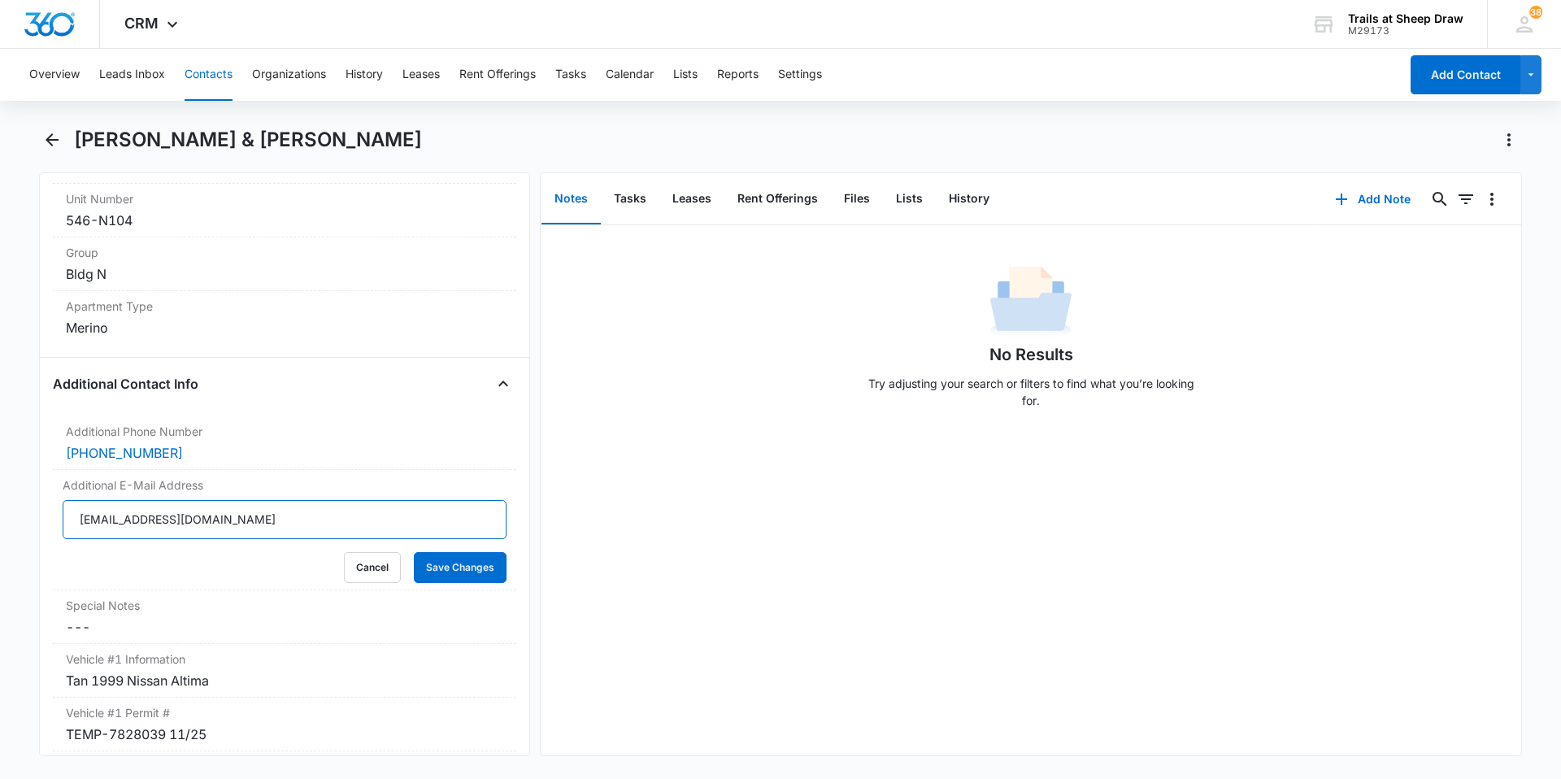
drag, startPoint x: 270, startPoint y: 512, endPoint x: 150, endPoint y: 523, distance: 120.0
click at [0, 538] on html "CRM Apps Reputation Websites Forms CRM Email Social Content Ads Intelligence Fi…" at bounding box center [780, 389] width 1561 height 779
click at [373, 576] on button "Cancel" at bounding box center [372, 567] width 57 height 31
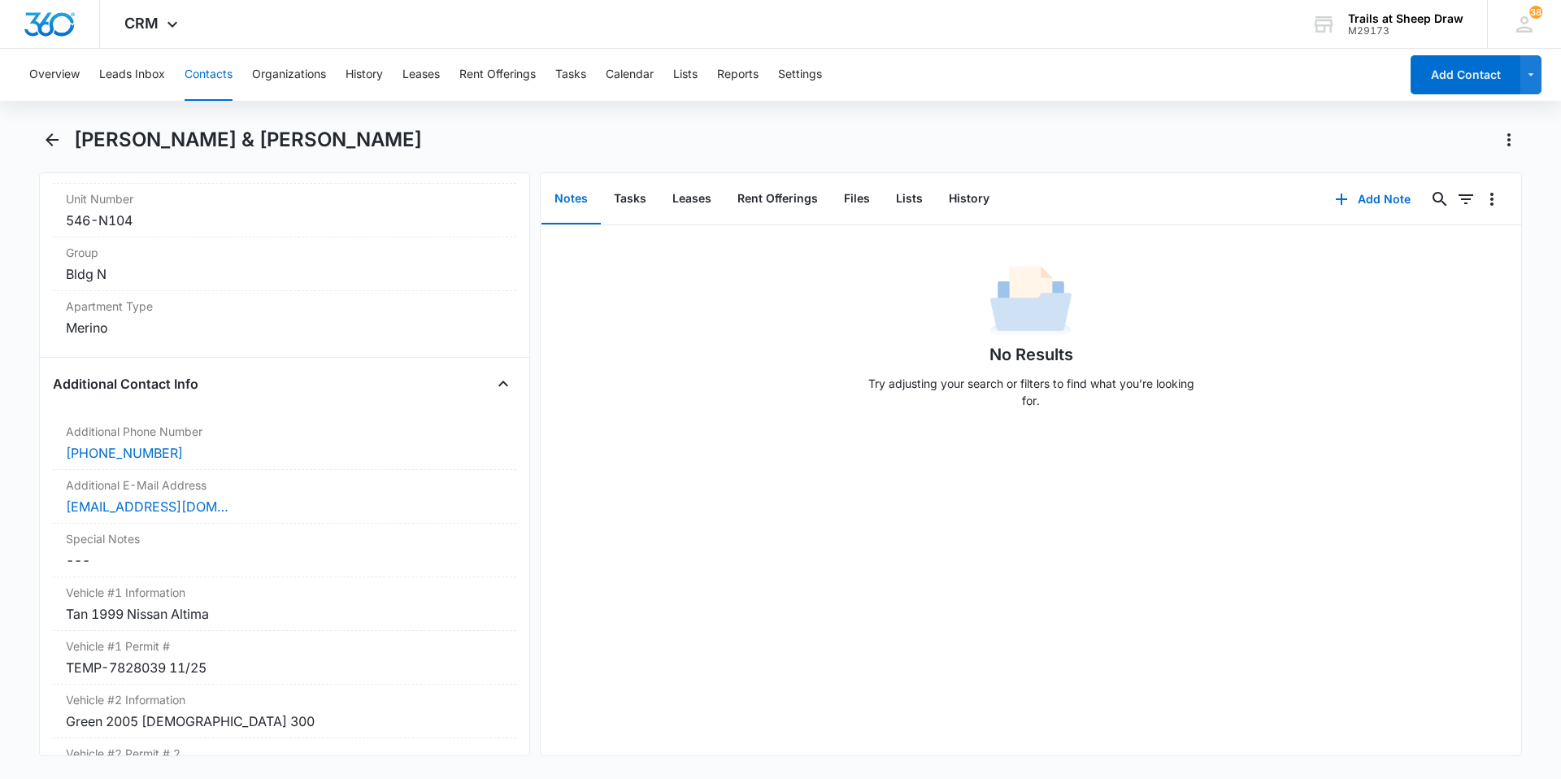
click at [223, 72] on button "Contacts" at bounding box center [209, 75] width 48 height 52
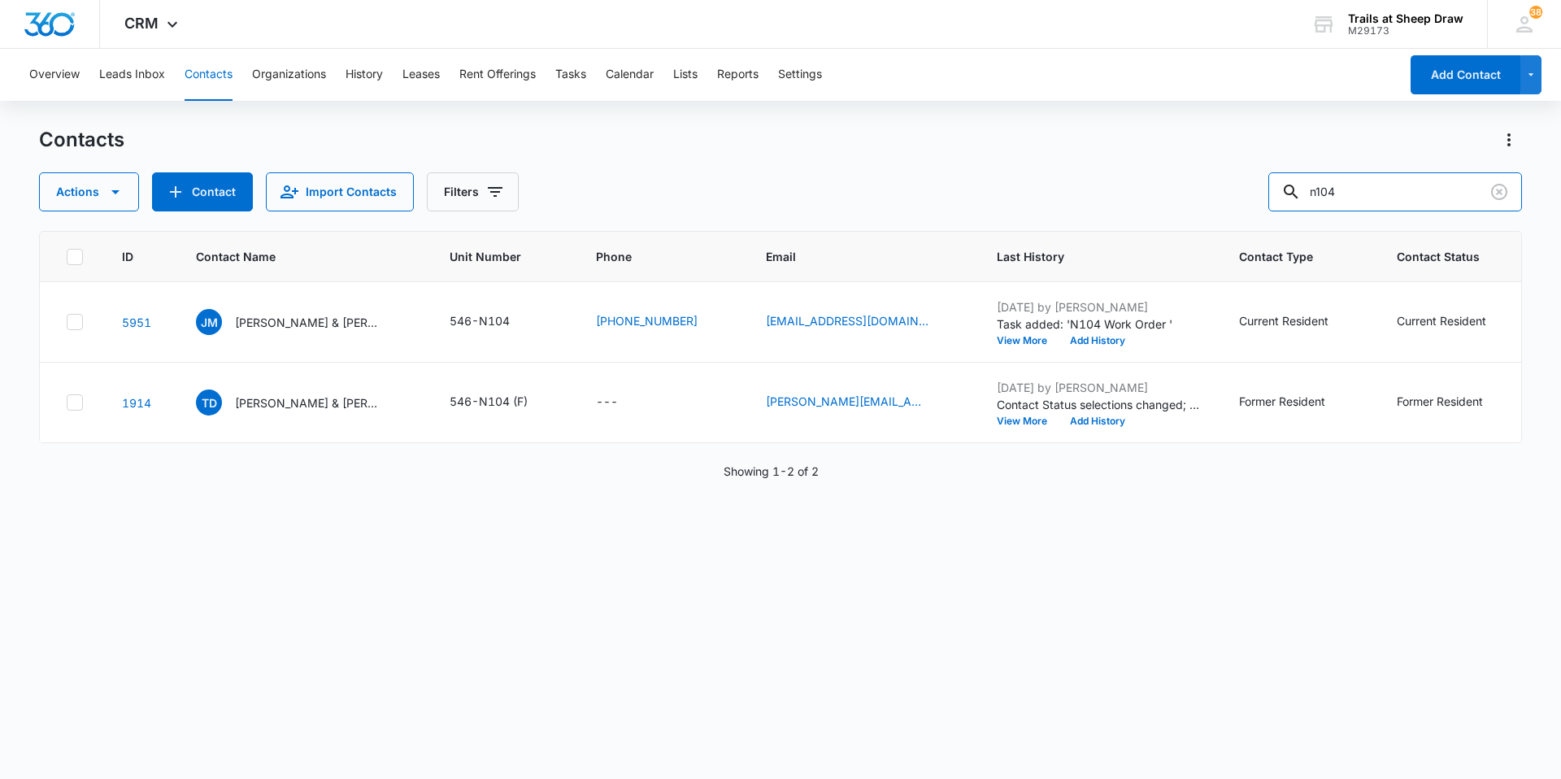
drag, startPoint x: 1264, startPoint y: 209, endPoint x: 1142, endPoint y: 211, distance: 121.2
click at [1146, 210] on div "Actions Contact Import Contacts Filters n104" at bounding box center [780, 191] width 1483 height 39
type input "i206"
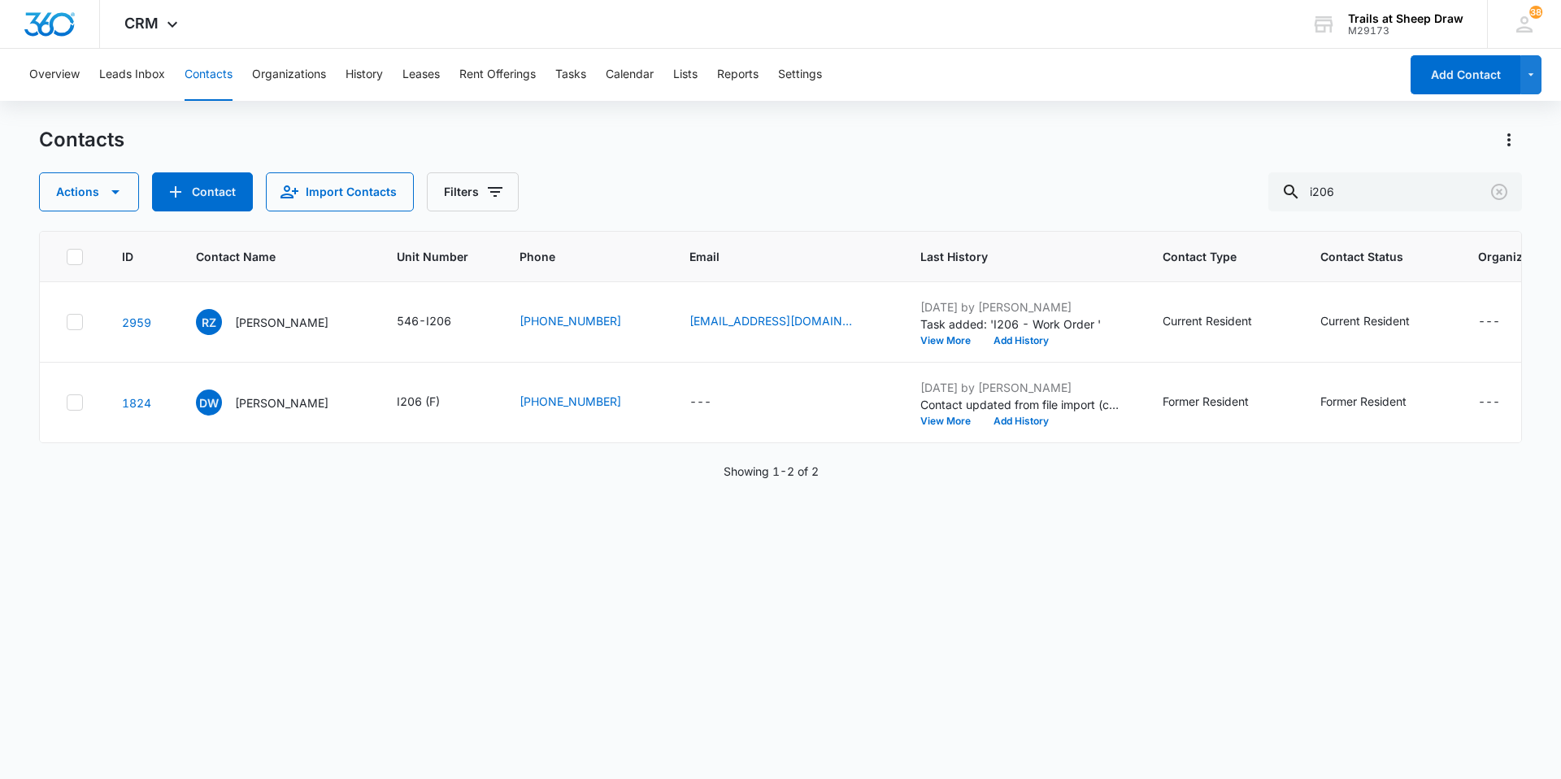
click at [835, 615] on div "ID Contact Name Unit Number Phone Email Last History Contact Type Contact Statu…" at bounding box center [780, 494] width 1483 height 527
